Goal: Navigation & Orientation: Find specific page/section

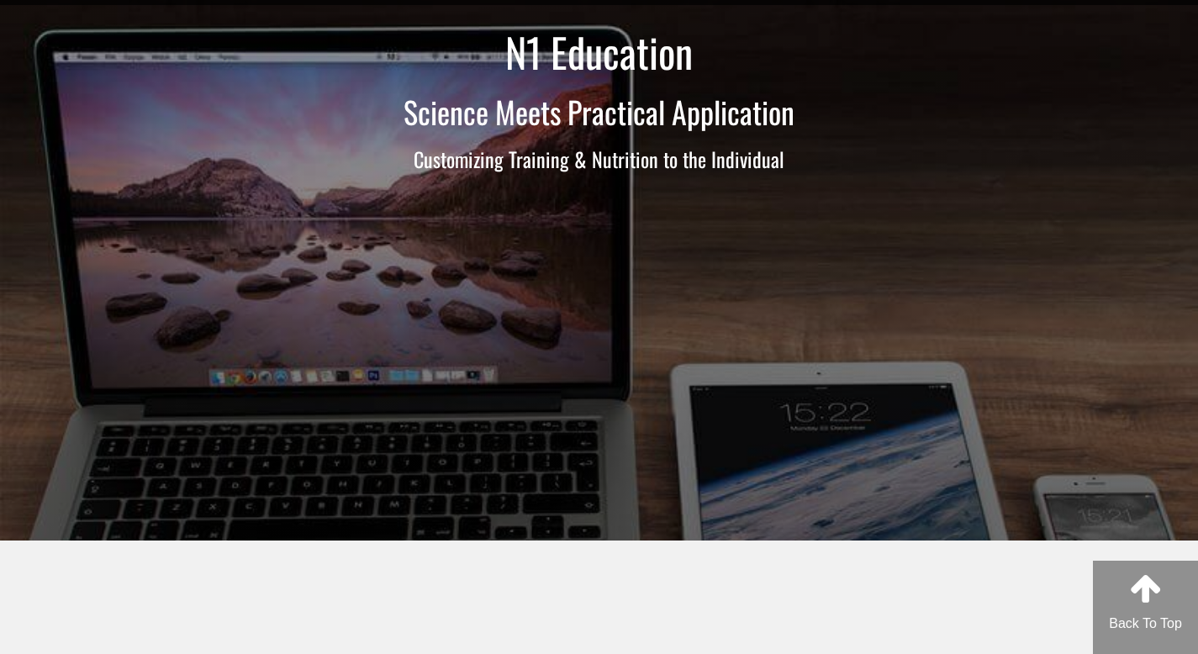
scroll to position [87, 0]
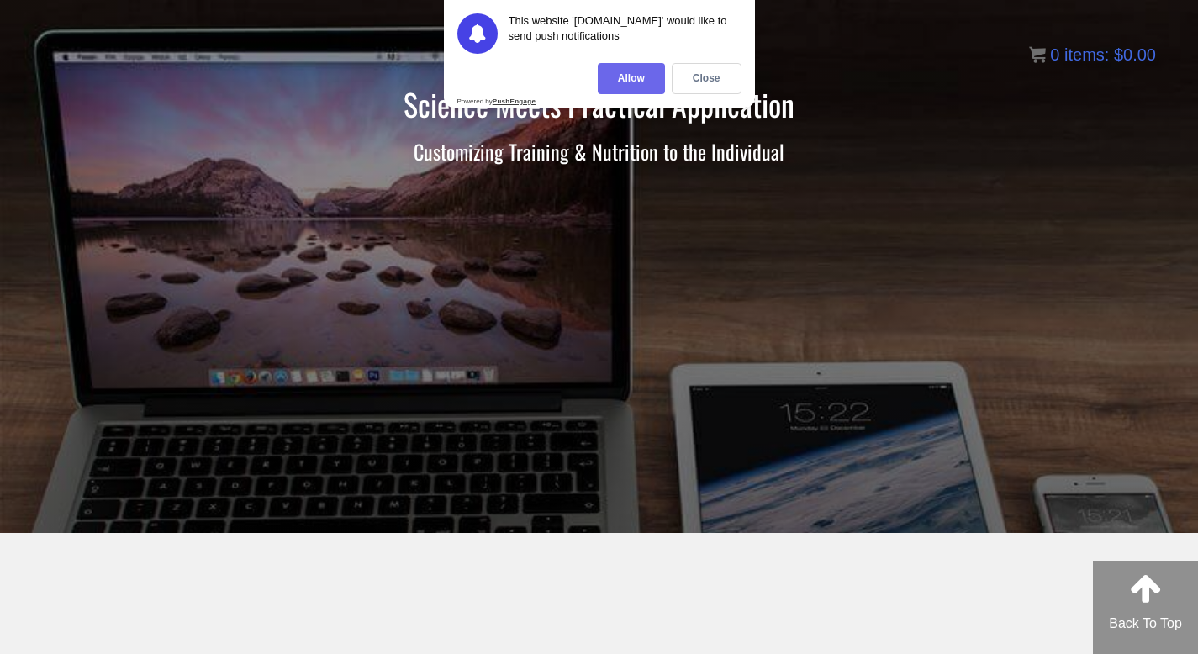
click at [646, 83] on div "Allow" at bounding box center [631, 78] width 67 height 31
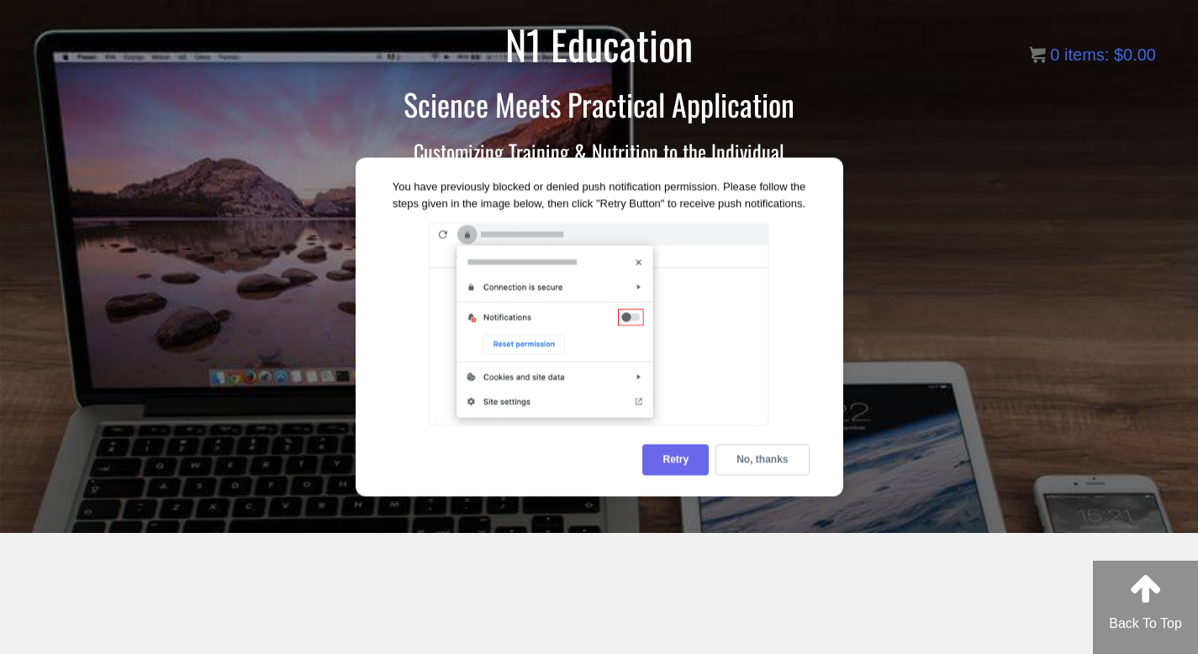
click at [699, 460] on div "Retry" at bounding box center [675, 460] width 66 height 31
click at [770, 467] on div "No, thanks" at bounding box center [761, 460] width 93 height 31
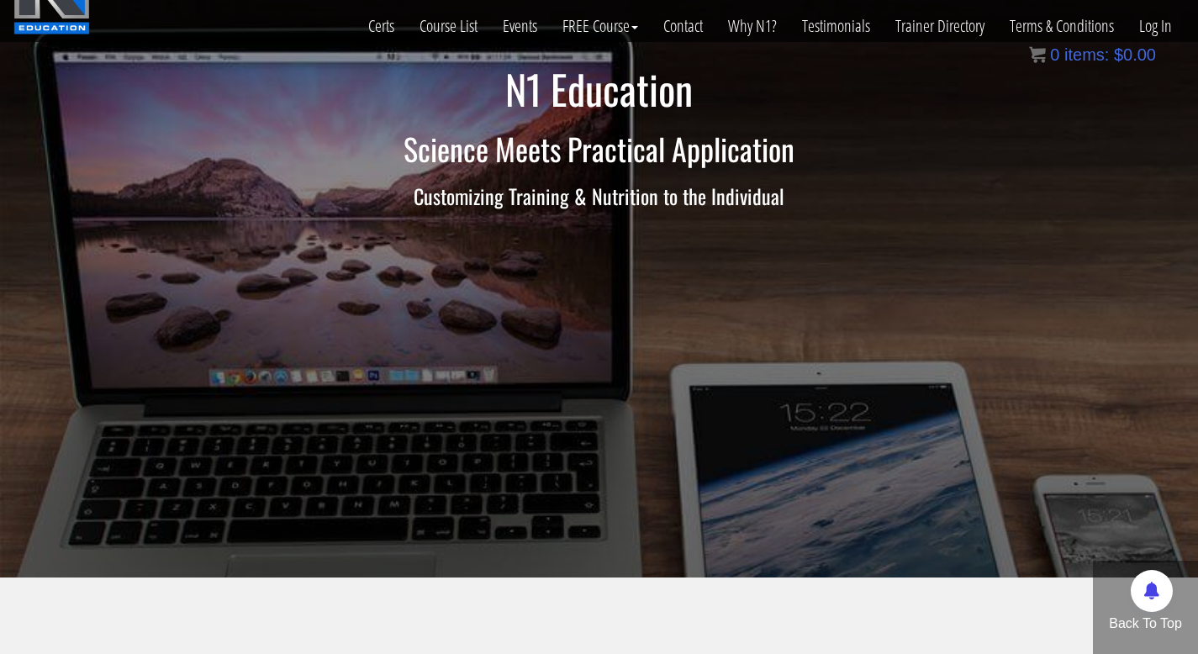
scroll to position [0, 0]
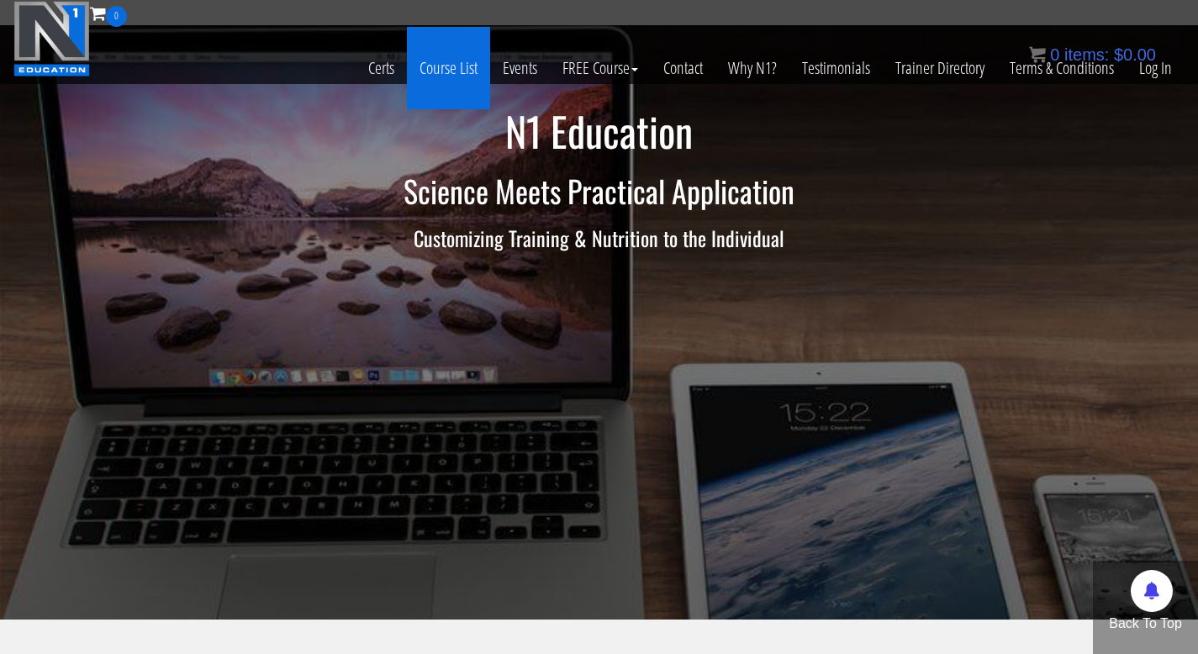
click at [456, 65] on link "Course List" at bounding box center [448, 68] width 83 height 82
